Goal: Task Accomplishment & Management: Use online tool/utility

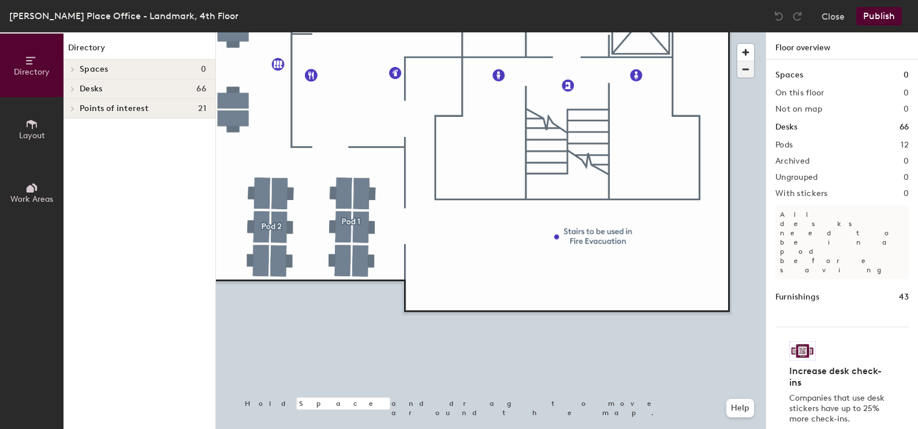
click at [743, 73] on span "button" at bounding box center [746, 69] width 17 height 16
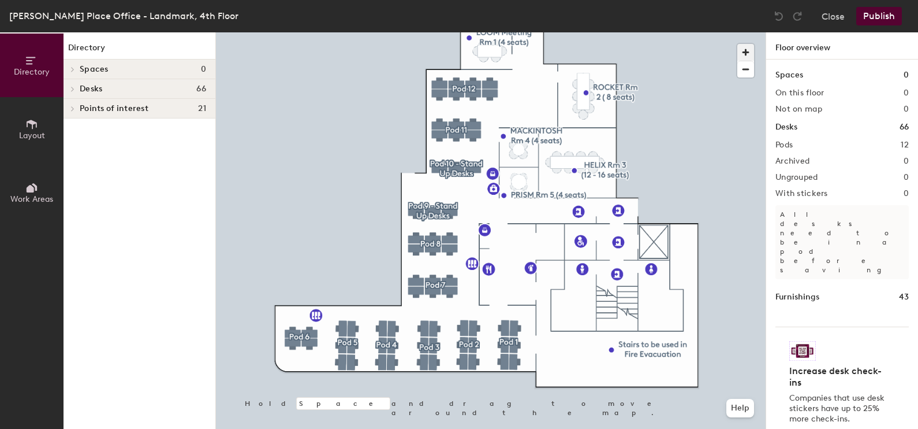
click at [749, 50] on span "button" at bounding box center [746, 52] width 17 height 17
click at [747, 50] on span "button" at bounding box center [746, 52] width 17 height 17
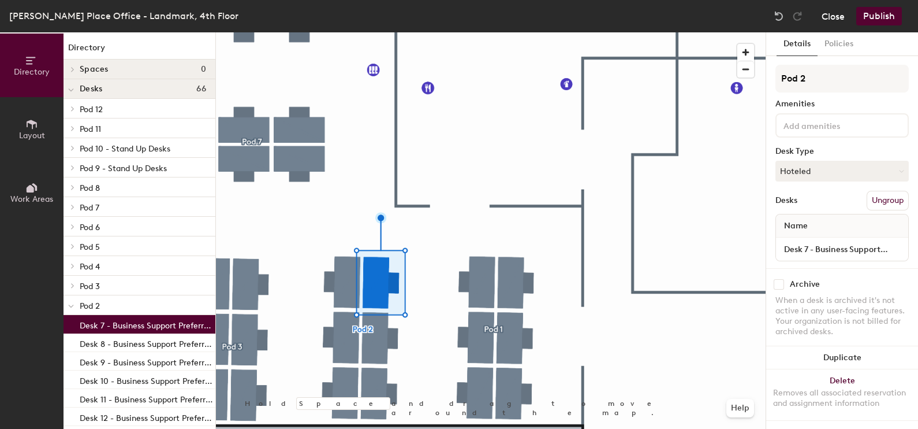
click at [834, 17] on button "Close" at bounding box center [833, 16] width 23 height 18
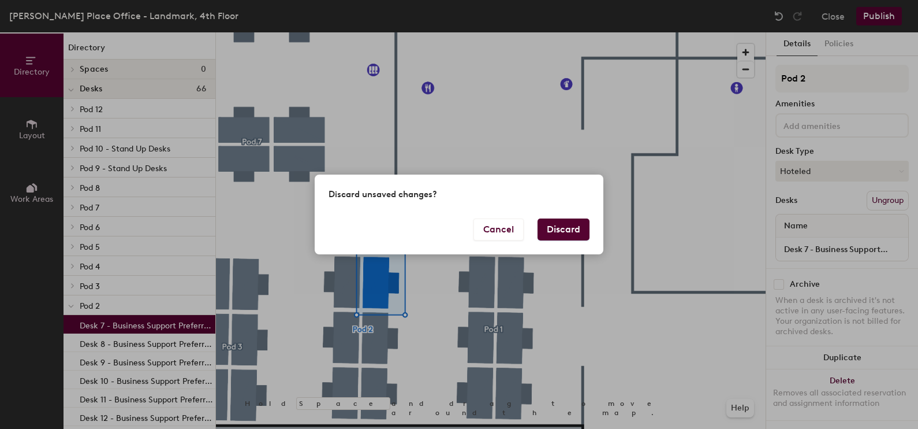
click at [569, 226] on button "Discard" at bounding box center [564, 229] width 52 height 22
